Goal: Transaction & Acquisition: Purchase product/service

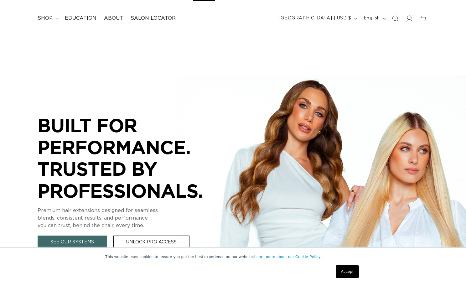
scroll to position [0, 421]
click at [50, 19] on span "shop" at bounding box center [45, 18] width 15 height 7
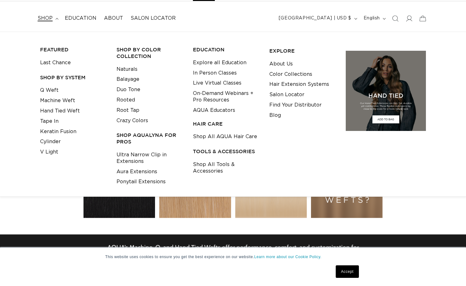
scroll to position [0, 843]
click at [136, 79] on link "Balayage" at bounding box center [127, 79] width 23 height 10
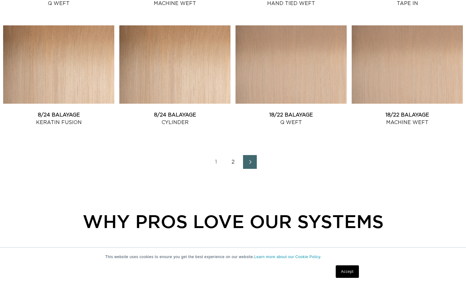
scroll to position [0, 421]
click at [234, 167] on link "2" at bounding box center [233, 162] width 14 height 14
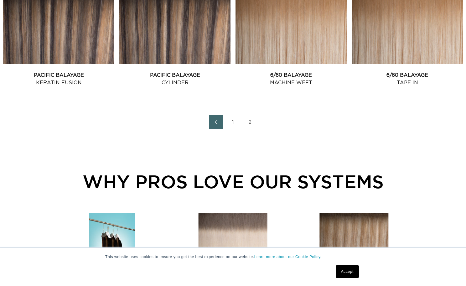
click at [231, 127] on link "1" at bounding box center [233, 122] width 14 height 14
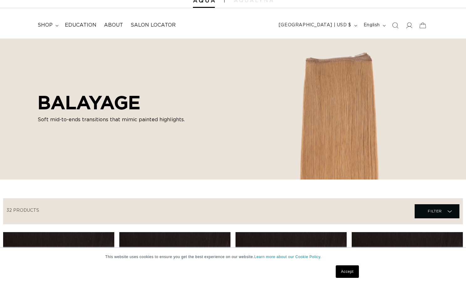
scroll to position [33, 0]
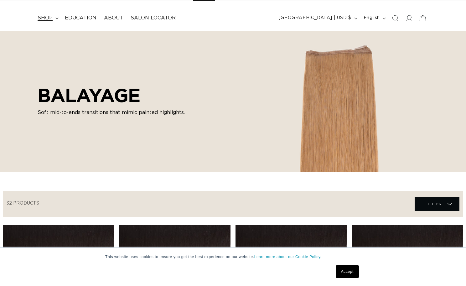
click at [49, 18] on span "shop" at bounding box center [45, 18] width 15 height 7
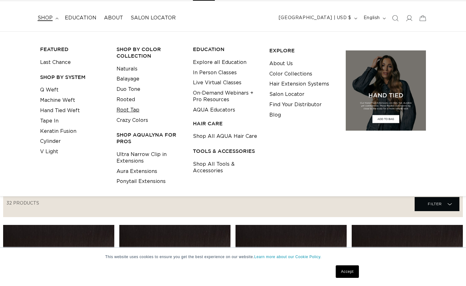
scroll to position [0, 421]
click at [128, 109] on link "Root Tap" at bounding box center [127, 110] width 23 height 10
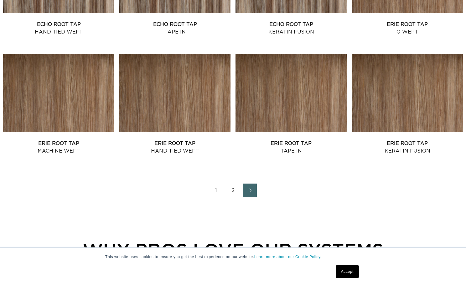
scroll to position [691, 0]
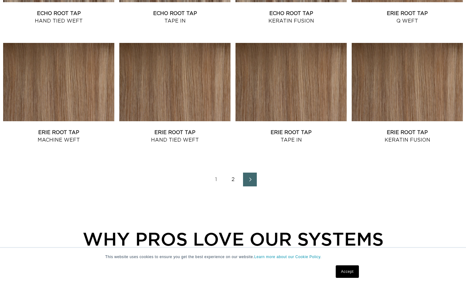
click at [235, 184] on link "2" at bounding box center [233, 179] width 14 height 14
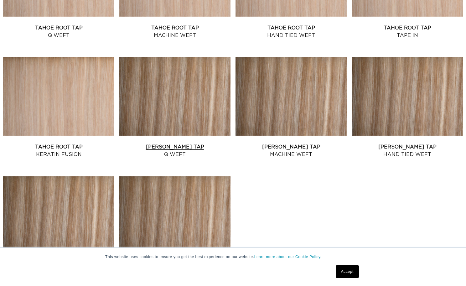
scroll to position [0, 843]
click at [175, 143] on link "Victoria Root Tap Q Weft" at bounding box center [174, 150] width 111 height 15
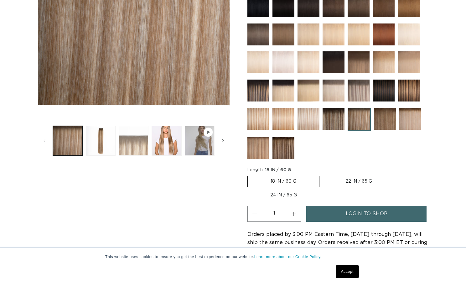
scroll to position [0, 421]
click at [129, 145] on button "Load image 3 in gallery view" at bounding box center [134, 141] width 30 height 30
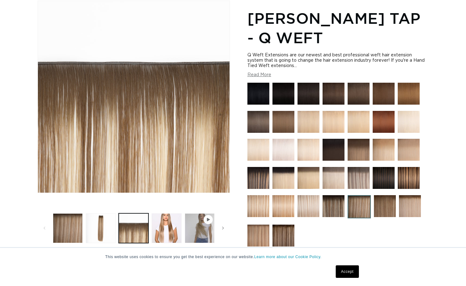
scroll to position [86, 0]
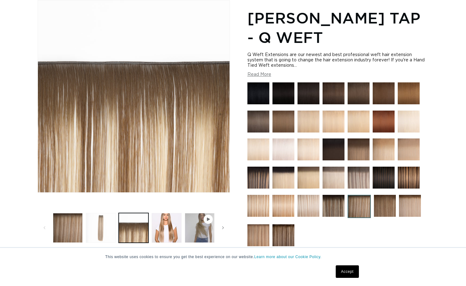
click at [106, 232] on button "Load image 2 in gallery view" at bounding box center [101, 228] width 30 height 30
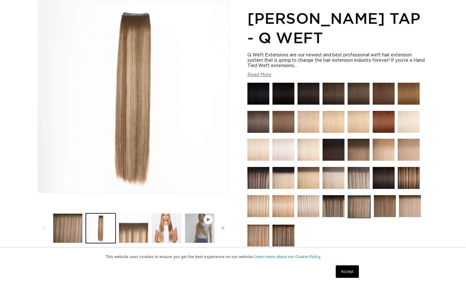
scroll to position [0, 421]
click at [287, 176] on img at bounding box center [283, 178] width 22 height 22
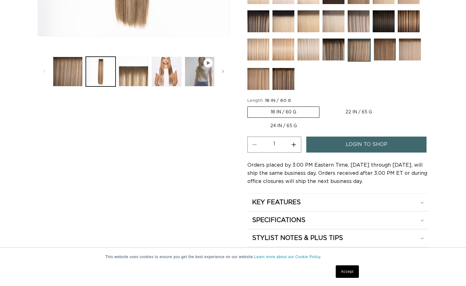
click at [344, 107] on label "22 IN / 65 G Variant sold out or unavailable" at bounding box center [358, 112] width 72 height 11
click at [323, 105] on input "22 IN / 65 G Variant sold out or unavailable" at bounding box center [322, 105] width 0 height 0
radio input "true"
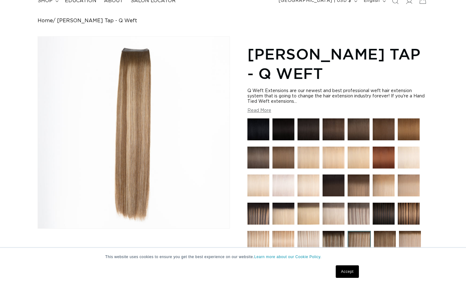
click at [264, 111] on button "Read More" at bounding box center [259, 110] width 24 height 5
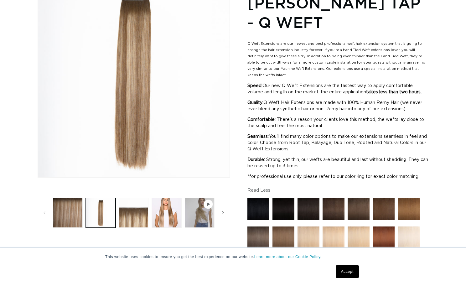
scroll to position [0, 0]
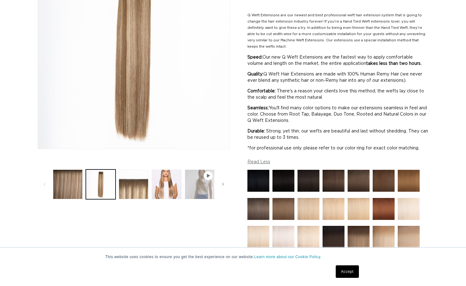
click at [207, 184] on button "Play video 1 in gallery view" at bounding box center [200, 184] width 30 height 30
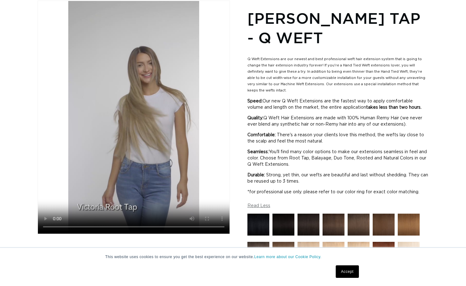
scroll to position [0, 421]
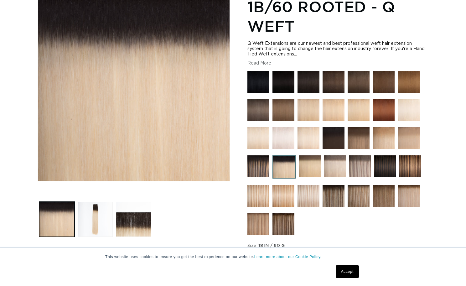
scroll to position [0, 421]
click at [361, 165] on img at bounding box center [360, 166] width 22 height 22
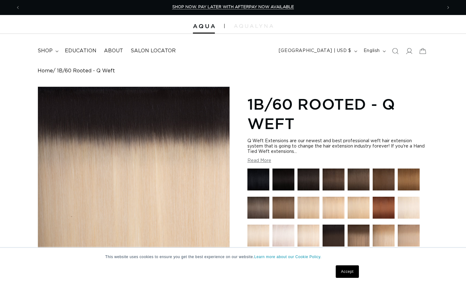
scroll to position [0, 0]
